Goal: Information Seeking & Learning: Learn about a topic

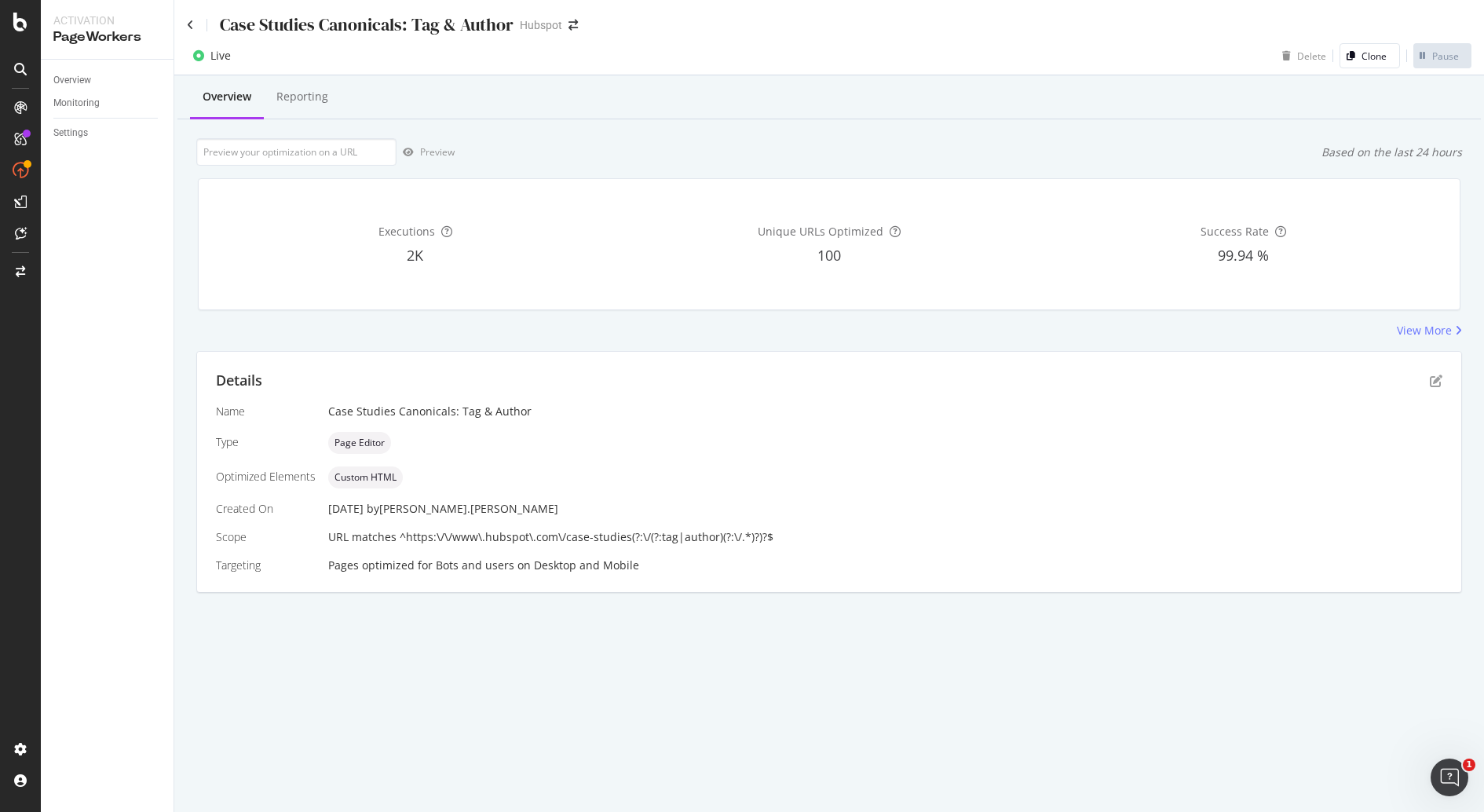
click at [884, 716] on div "Case Studies Canonicals: Tag & Author Hubspot Live Delete Clone Pause Overview …" at bounding box center [829, 406] width 1310 height 812
click at [835, 608] on div "Overview Reporting Preview Based on the last 24 hours Executions 2K Unique URLs…" at bounding box center [829, 362] width 1310 height 573
click at [477, 538] on span "URL matches ^https:\/\/www\.hubspot\.com\/case-studies(?:\/(?:tag|author)(?:\/.…" at bounding box center [550, 536] width 445 height 15
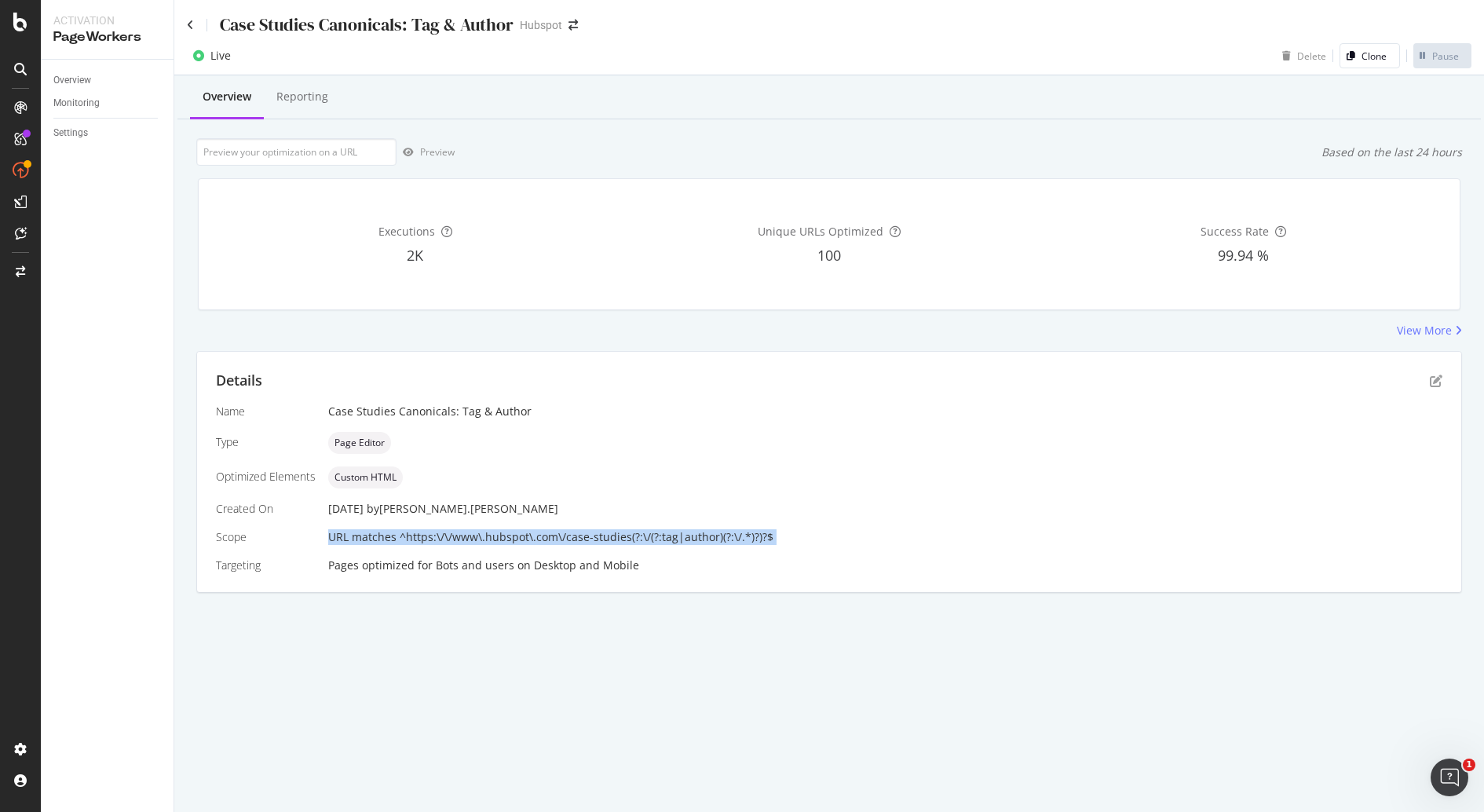
copy span "URL matches ^https:\/\/www\.hubspot\.com\/case-studies(?:\/(?:tag|author)(?:\/.…"
click at [778, 350] on div "Overview Reporting Preview Based on the last 24 hours Executions 2K Unique URLs…" at bounding box center [829, 362] width 1310 height 573
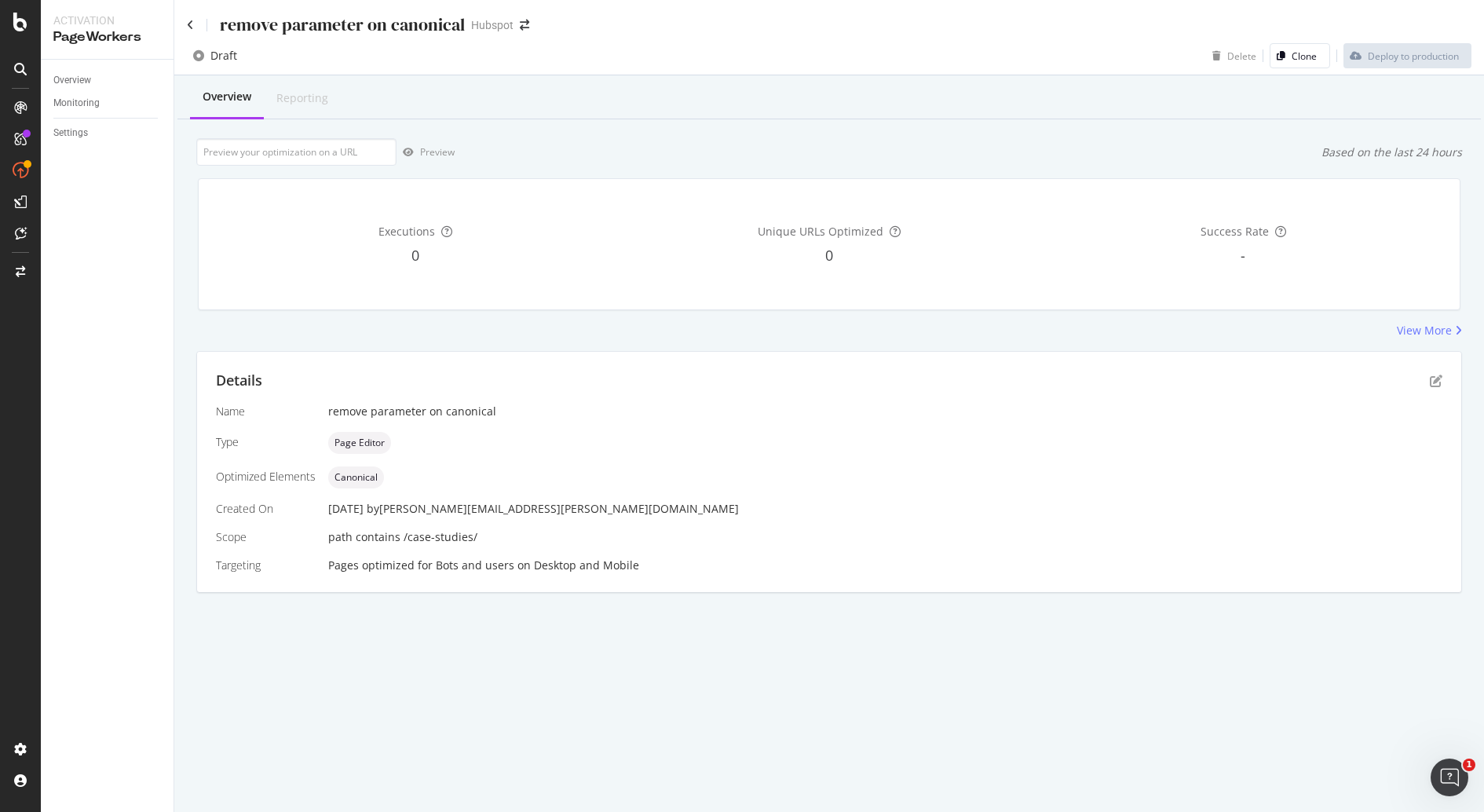
click at [709, 159] on div "Preview Based on the last 24 hours" at bounding box center [830, 151] width 1266 height 28
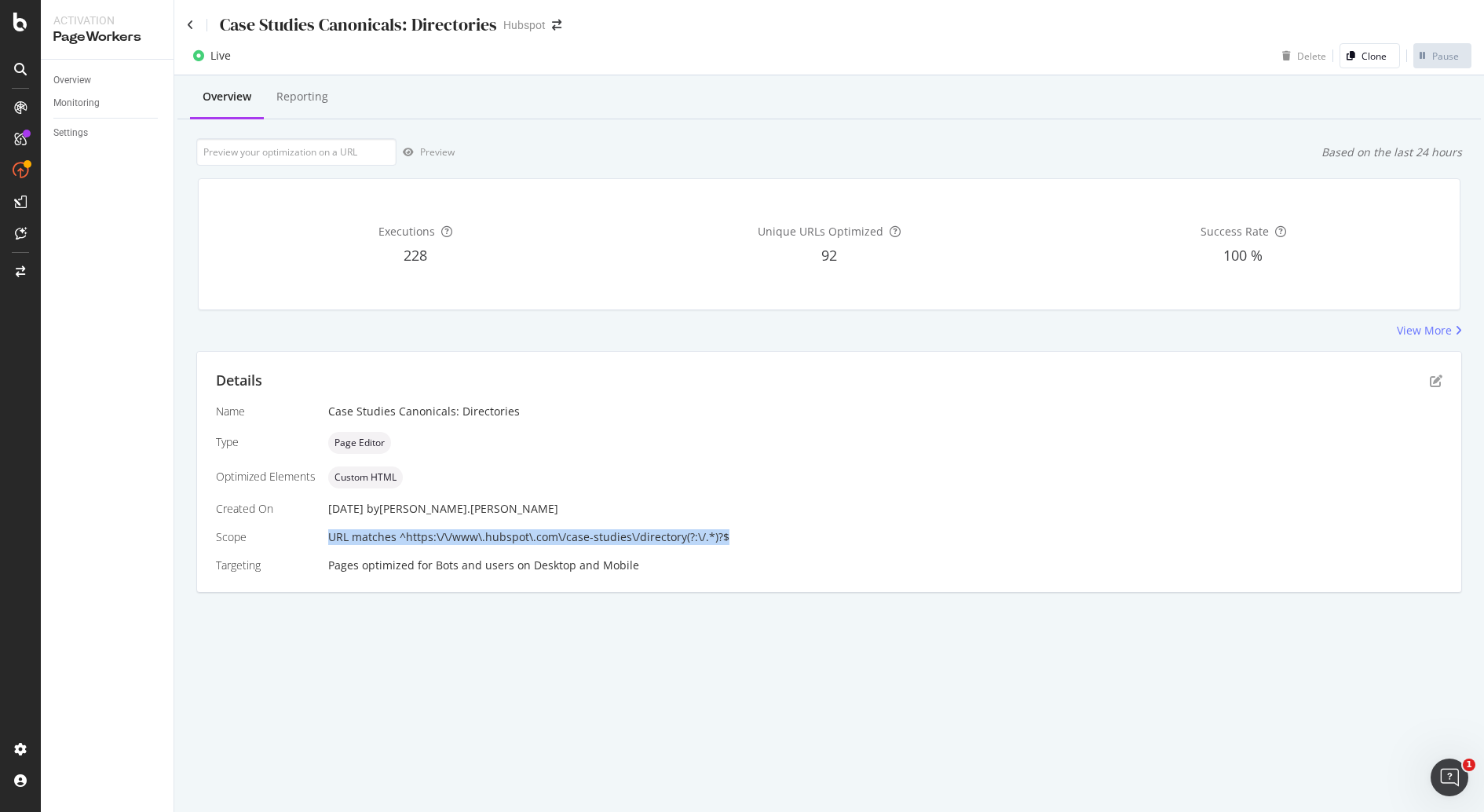
drag, startPoint x: 730, startPoint y: 534, endPoint x: 322, endPoint y: 543, distance: 408.1
click at [322, 543] on div "Name Case Studies Canonicals: Directories Type Page Editor Optimized Elements C…" at bounding box center [829, 488] width 1226 height 170
copy span "URL matches ^https:\/\/www\.hubspot\.com\/case-studies\/directory(?:\/.*)?$"
click at [741, 571] on div "Pages optimized for Bots and users on Desktop and Mobile" at bounding box center [885, 565] width 1114 height 16
click at [311, 94] on div "Reporting" at bounding box center [301, 97] width 52 height 16
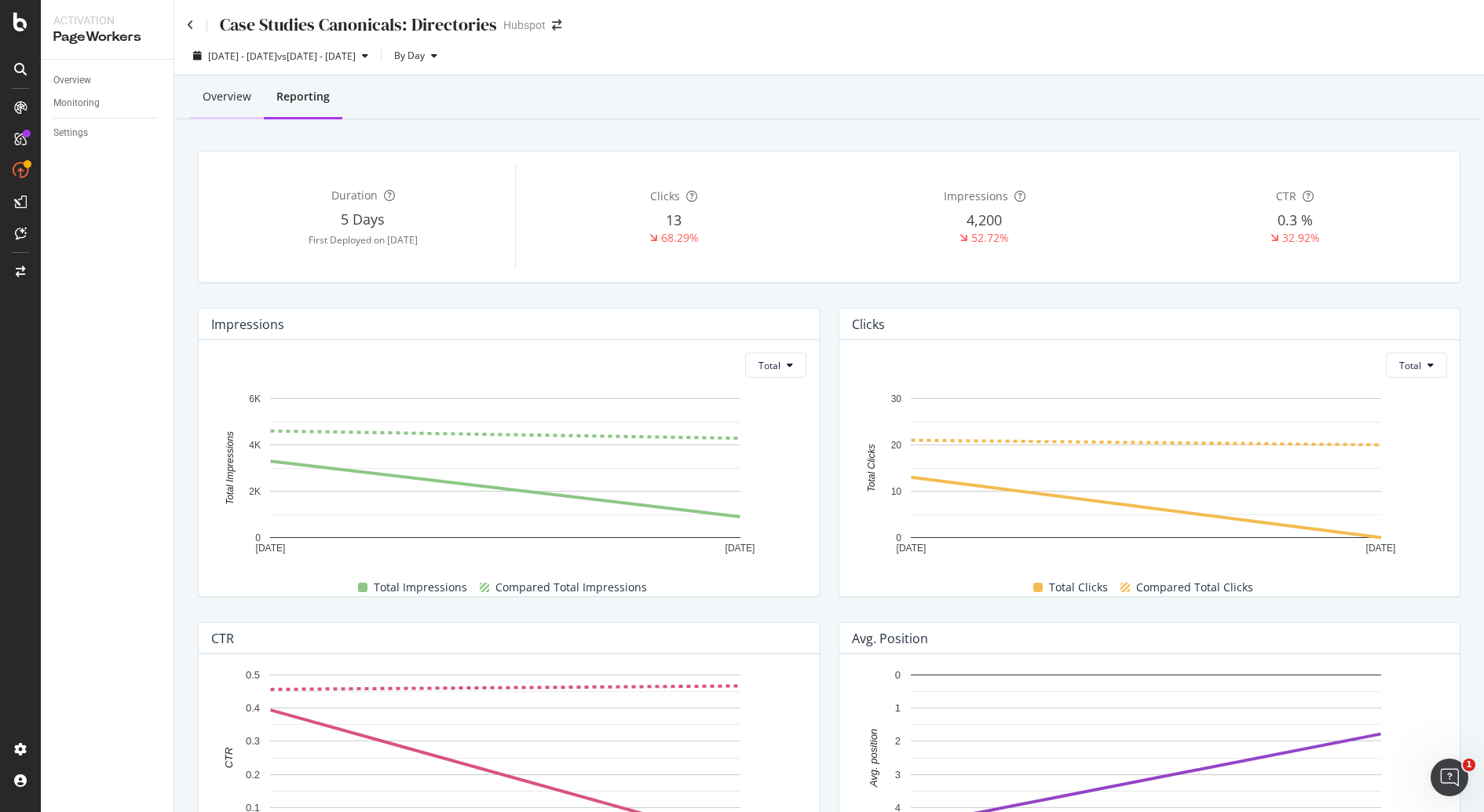
click at [232, 101] on div "Overview" at bounding box center [226, 97] width 48 height 16
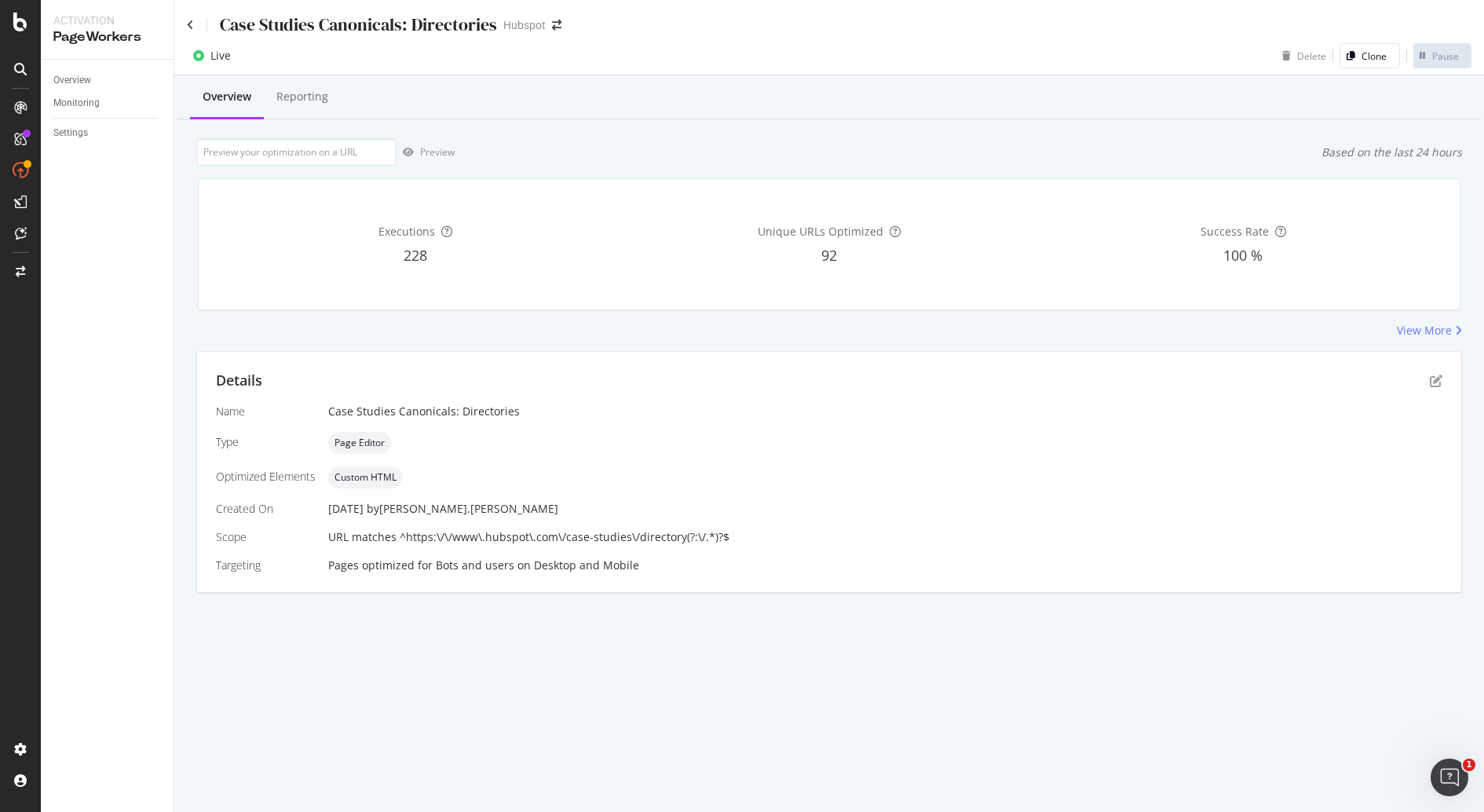
click at [822, 251] on span "92" at bounding box center [830, 255] width 16 height 19
